Goal: Transaction & Acquisition: Purchase product/service

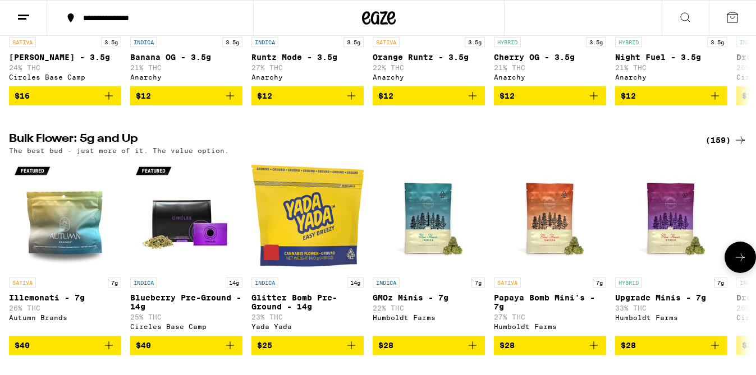
scroll to position [768, 0]
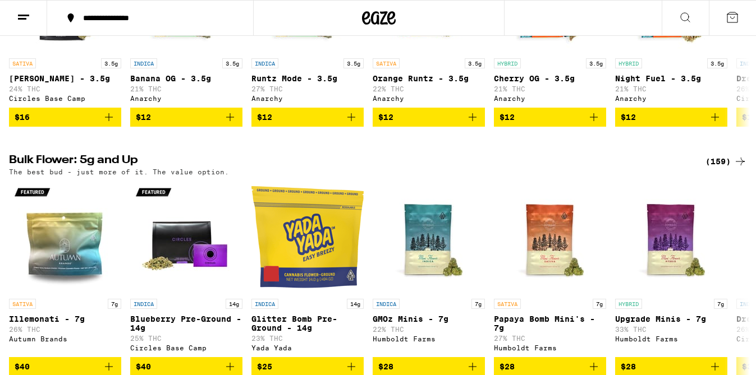
click at [724, 168] on div "(159)" at bounding box center [726, 161] width 42 height 13
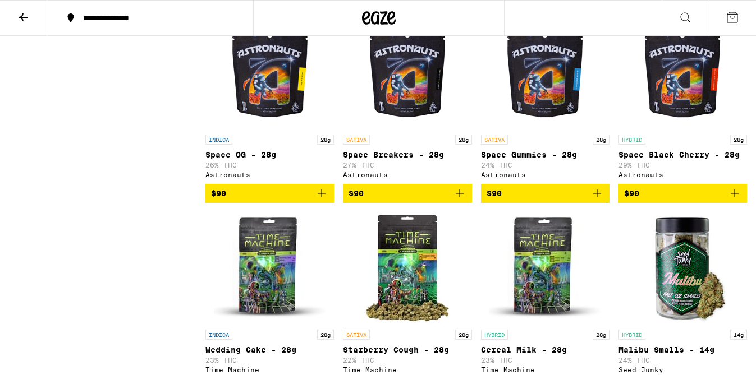
scroll to position [5848, 0]
